Goal: Task Accomplishment & Management: Manage account settings

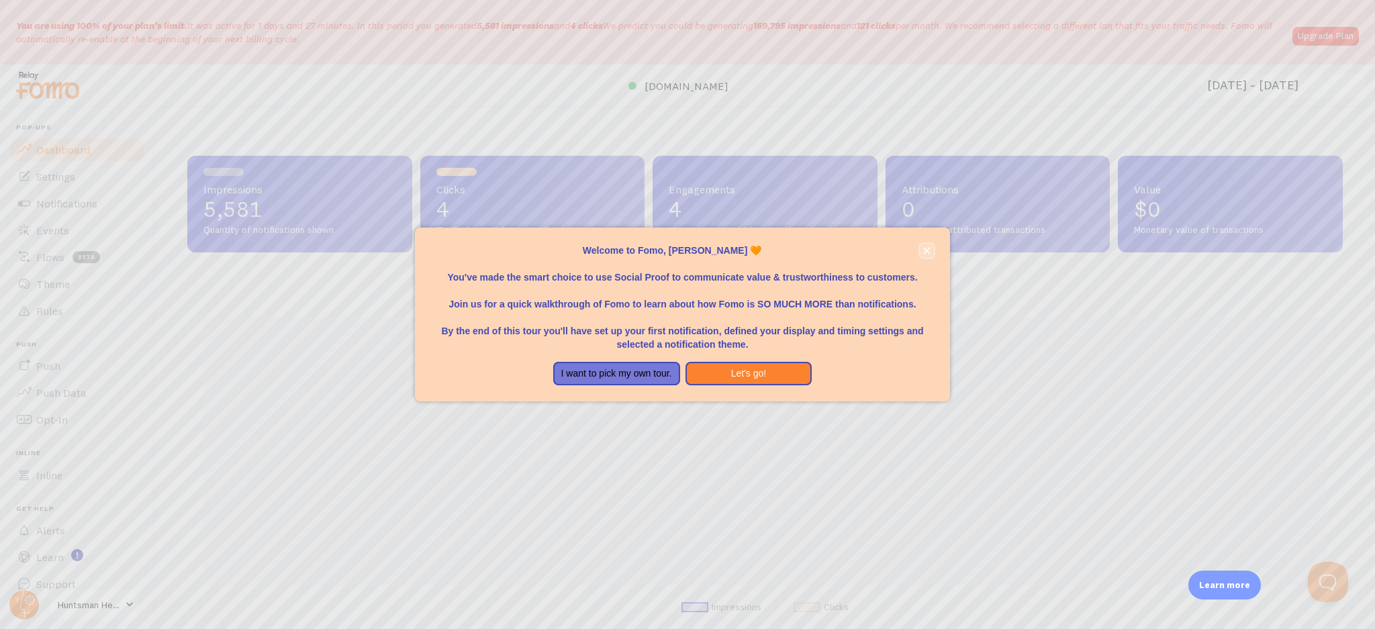
click at [924, 250] on icon "close," at bounding box center [926, 250] width 7 height 7
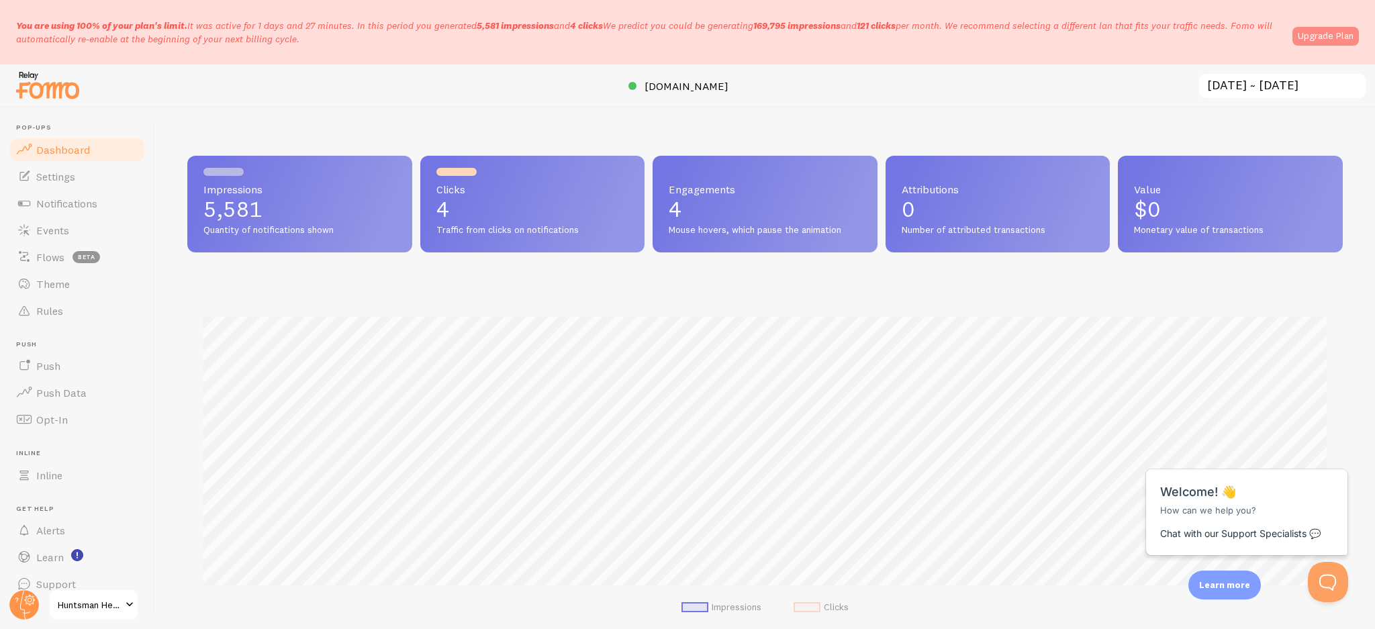
click at [1306, 37] on link "Upgrade Plan" at bounding box center [1325, 36] width 66 height 19
